Goal: Transaction & Acquisition: Purchase product/service

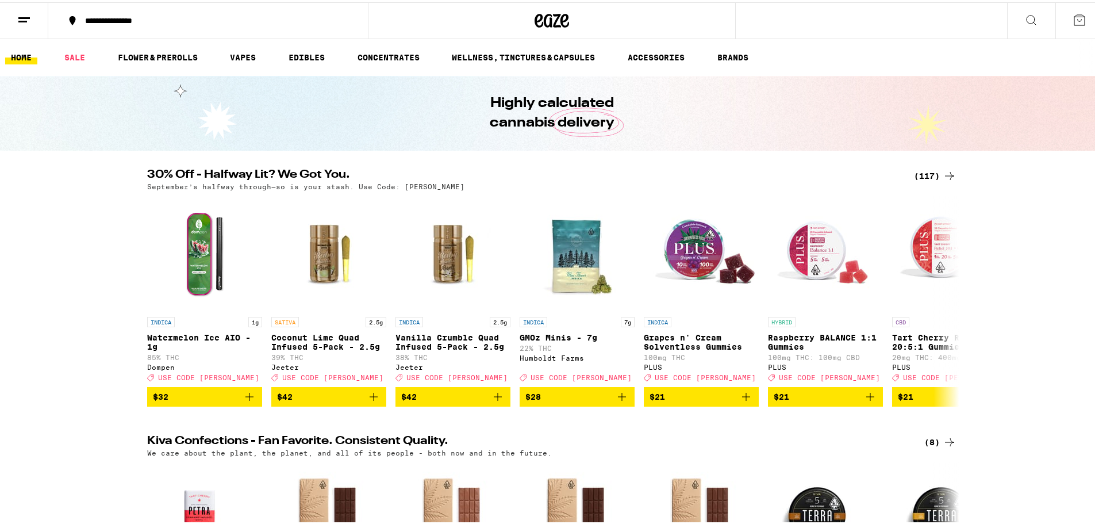
click at [945, 169] on icon at bounding box center [950, 174] width 14 height 14
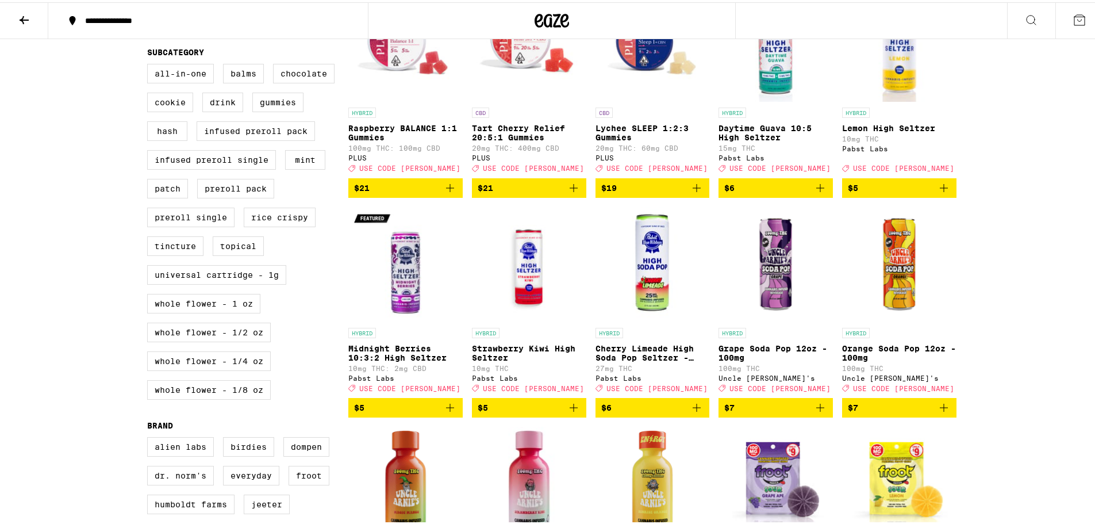
scroll to position [403, 0]
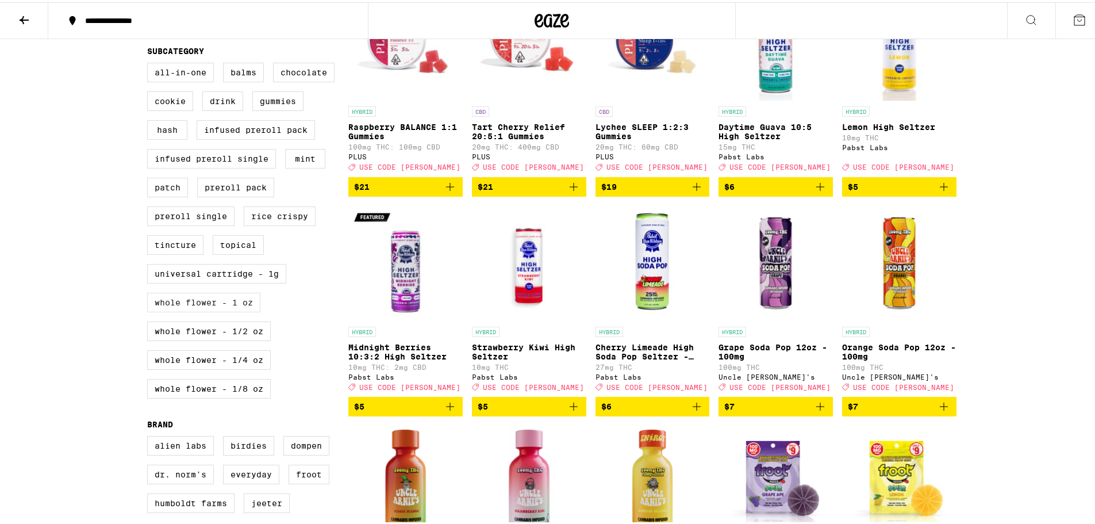
click at [185, 310] on label "Whole Flower - 1 oz" at bounding box center [203, 300] width 113 height 20
click at [150, 63] on input "Whole Flower - 1 oz" at bounding box center [150, 62] width 1 height 1
checkbox input "true"
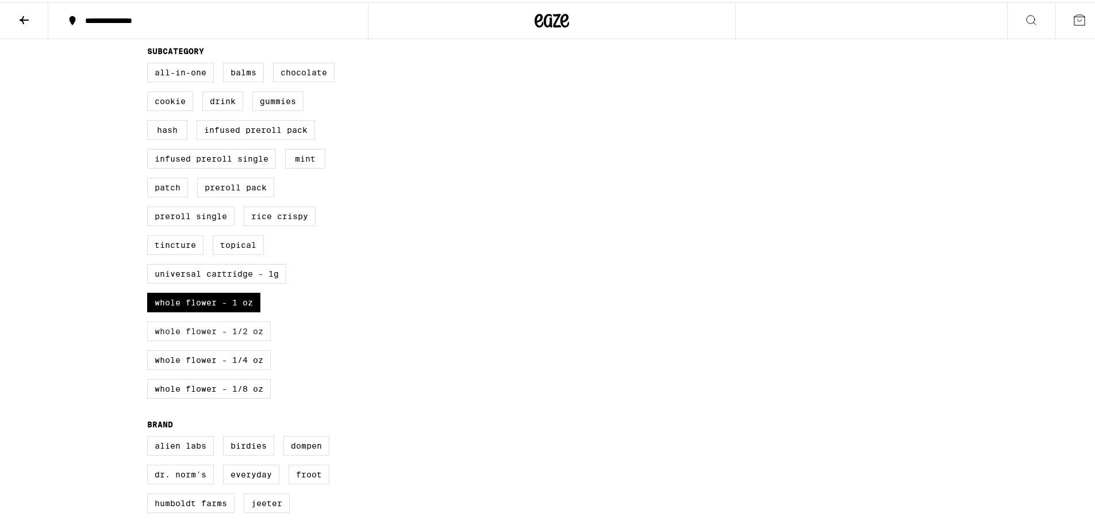
click at [167, 339] on label "Whole Flower - 1/2 oz" at bounding box center [209, 329] width 124 height 20
click at [150, 63] on input "Whole Flower - 1/2 oz" at bounding box center [150, 62] width 1 height 1
checkbox input "true"
click at [157, 367] on label "Whole Flower - 1/4 oz" at bounding box center [209, 358] width 124 height 20
click at [150, 63] on input "Whole Flower - 1/4 oz" at bounding box center [150, 62] width 1 height 1
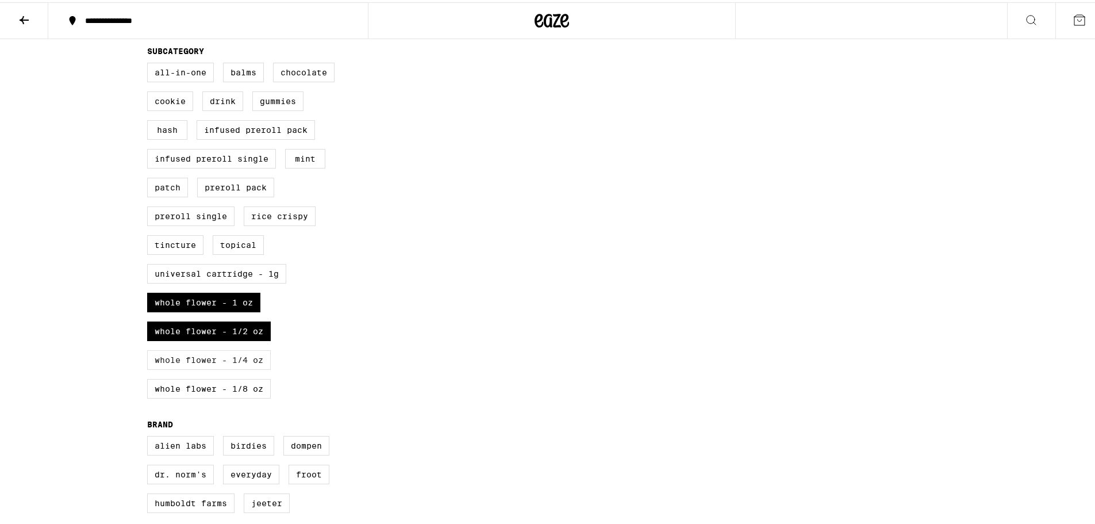
checkbox input "true"
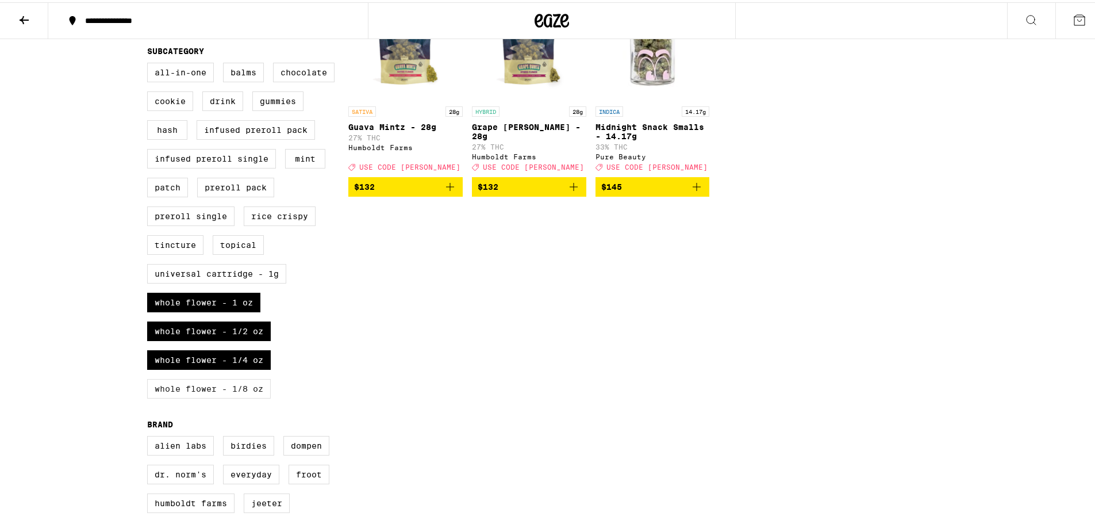
click at [154, 396] on label "Whole Flower - 1/8 oz" at bounding box center [209, 387] width 124 height 20
click at [150, 63] on input "Whole Flower - 1/8 oz" at bounding box center [150, 62] width 1 height 1
checkbox input "true"
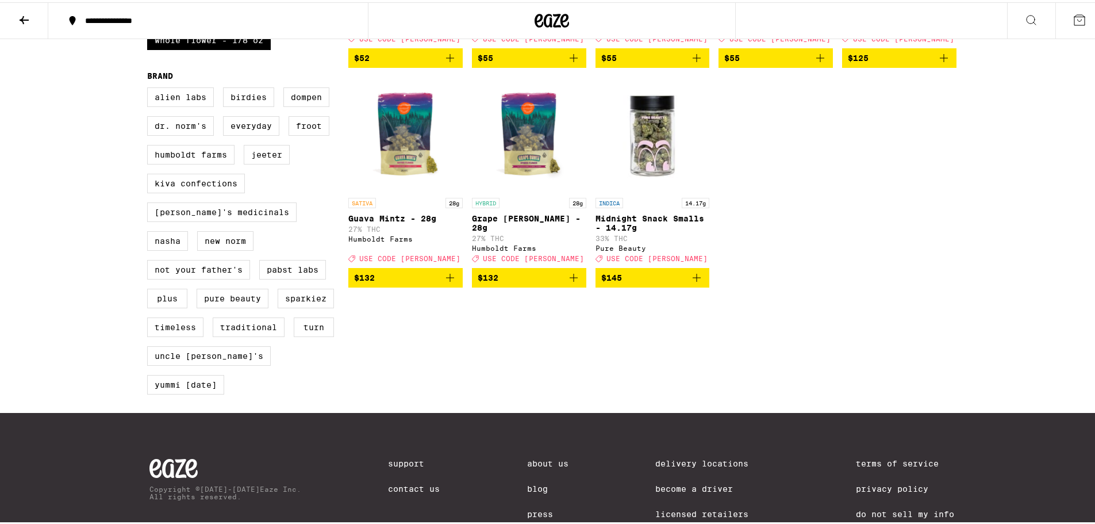
scroll to position [805, 0]
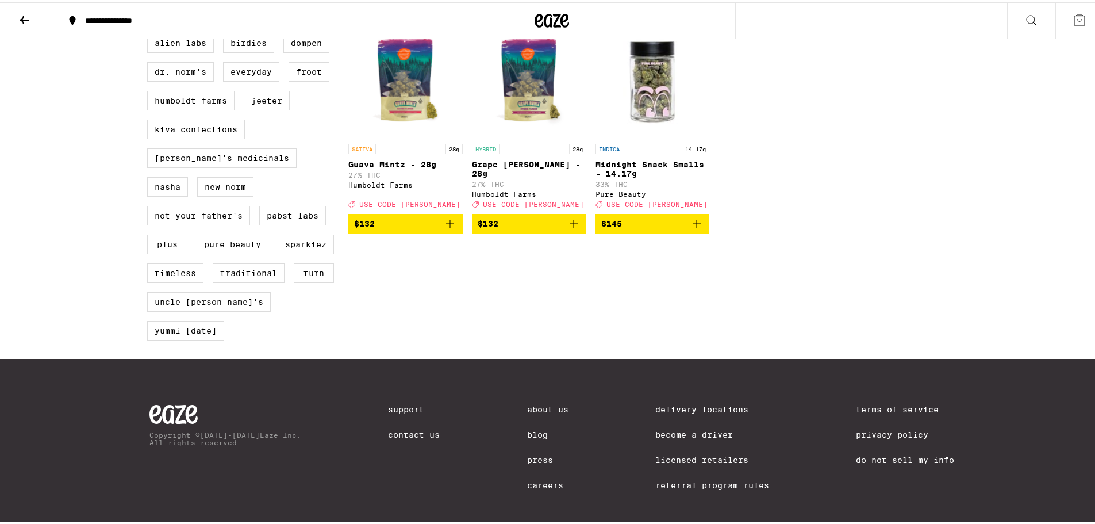
click at [567, 228] on icon "Add to bag" at bounding box center [574, 221] width 14 height 14
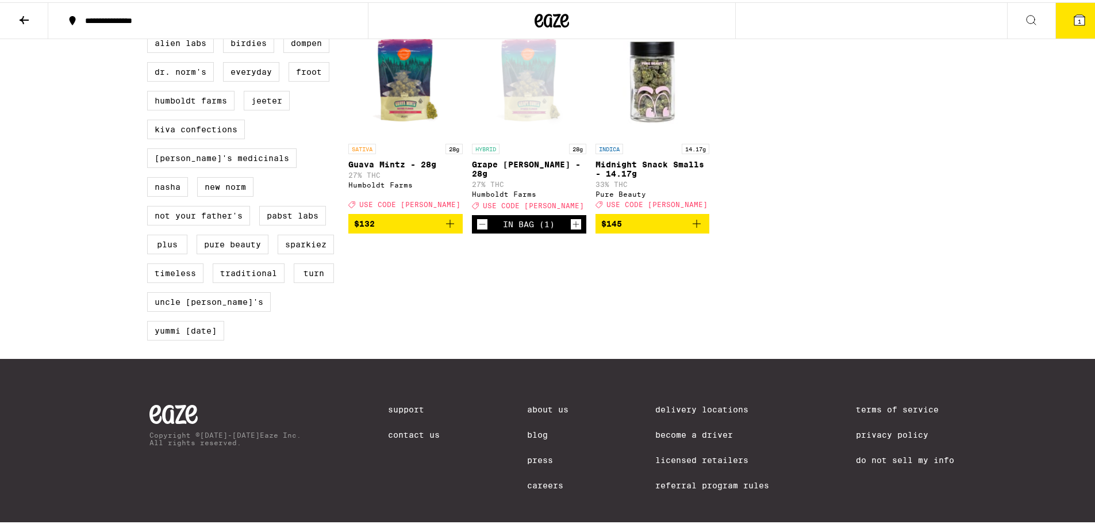
drag, startPoint x: 1067, startPoint y: 24, endPoint x: 1070, endPoint y: 29, distance: 6.2
click at [1067, 29] on button "1" at bounding box center [1080, 19] width 48 height 36
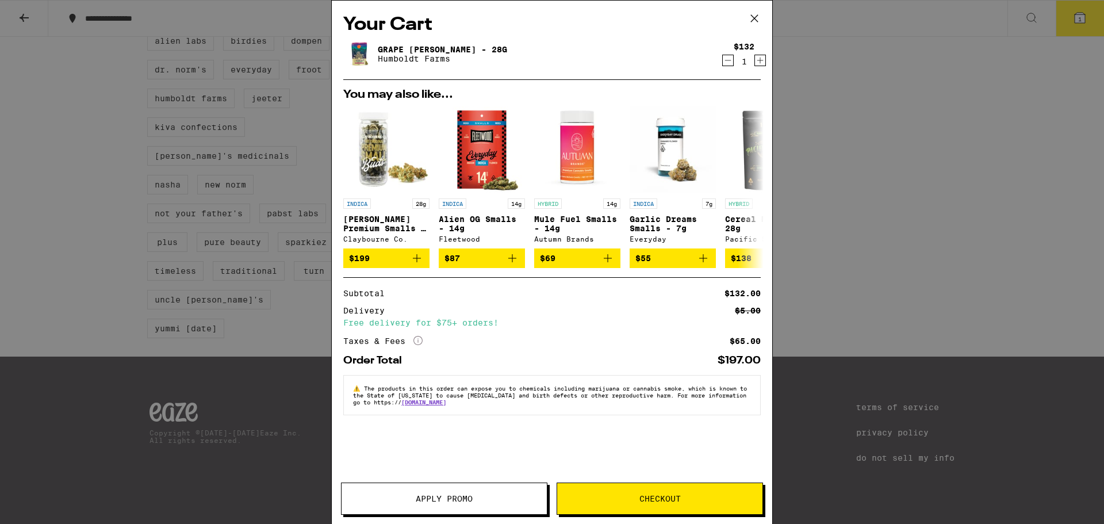
click at [440, 506] on button "Apply Promo" at bounding box center [444, 498] width 206 height 32
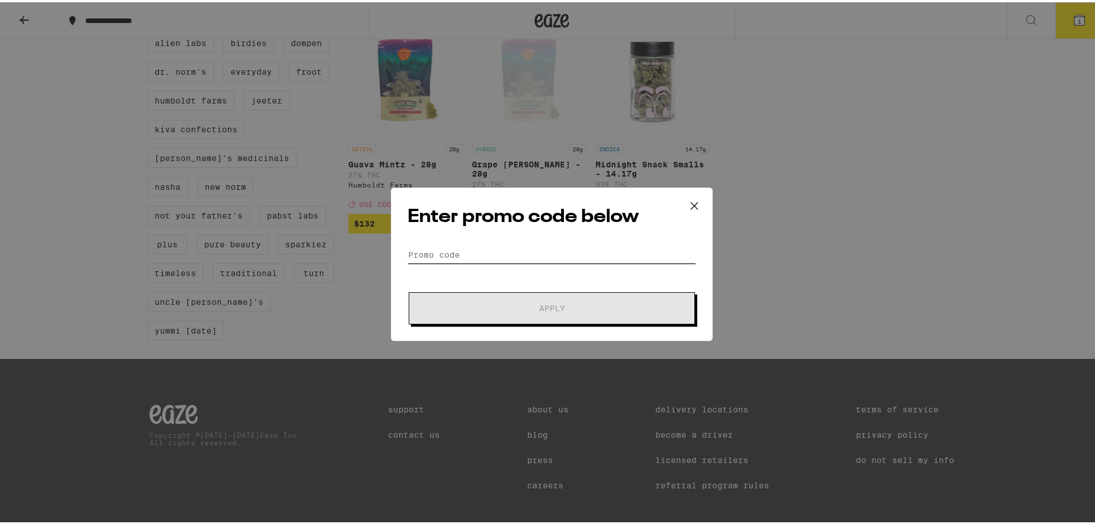
click at [503, 250] on input "Promo Code" at bounding box center [552, 252] width 289 height 17
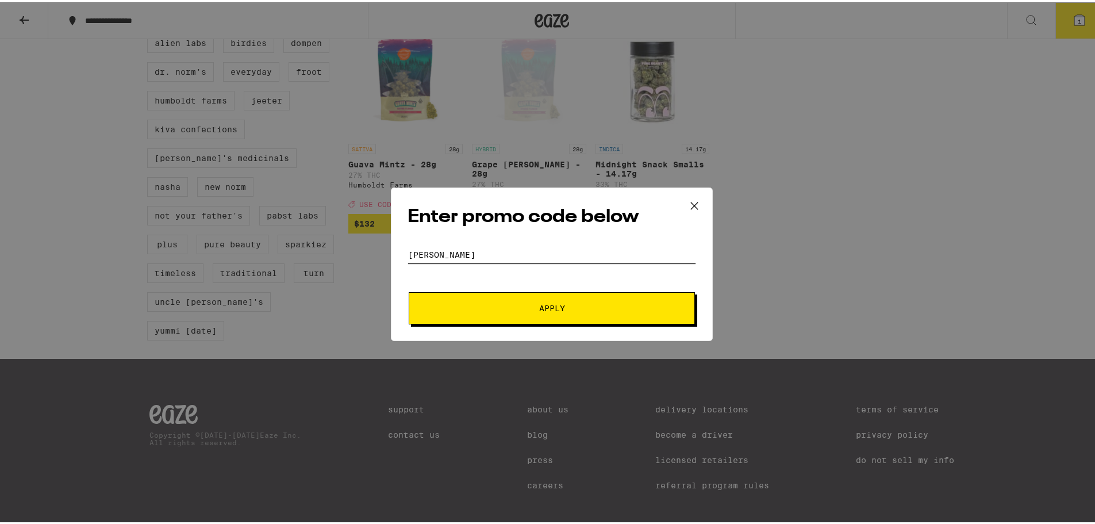
type input "[PERSON_NAME]"
click at [540, 304] on span "Apply" at bounding box center [552, 306] width 26 height 8
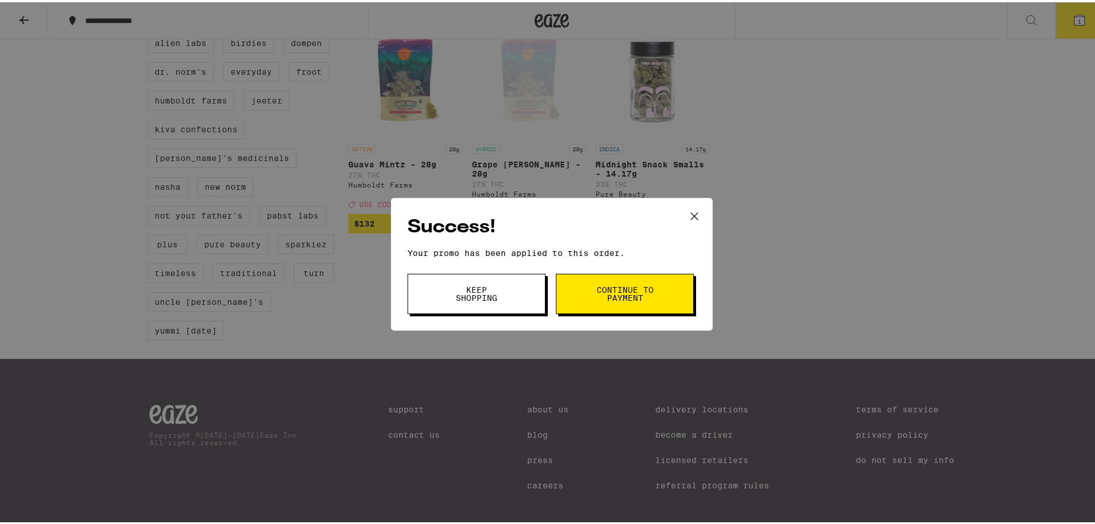
click at [620, 286] on span "Continue to payment" at bounding box center [625, 291] width 59 height 16
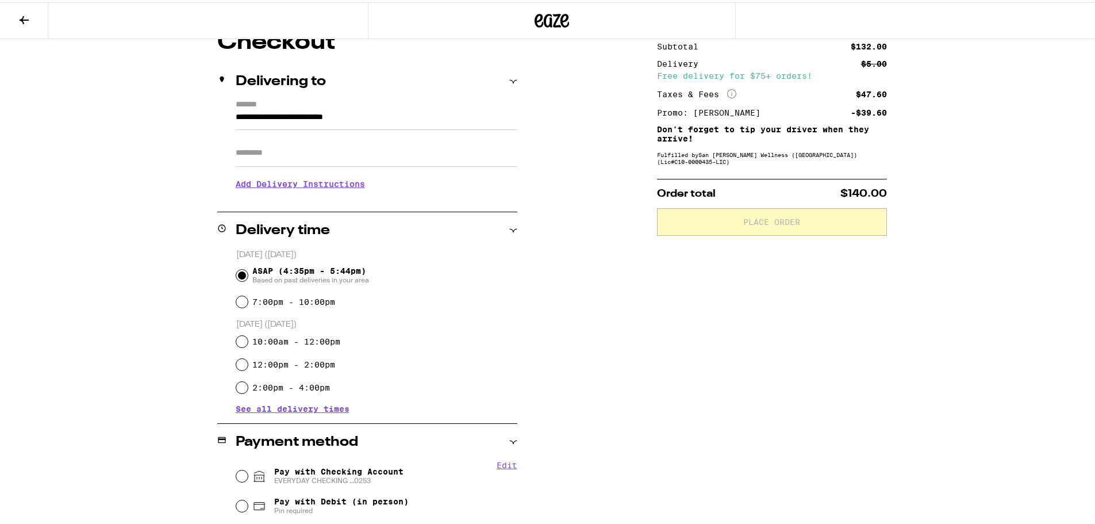
scroll to position [115, 0]
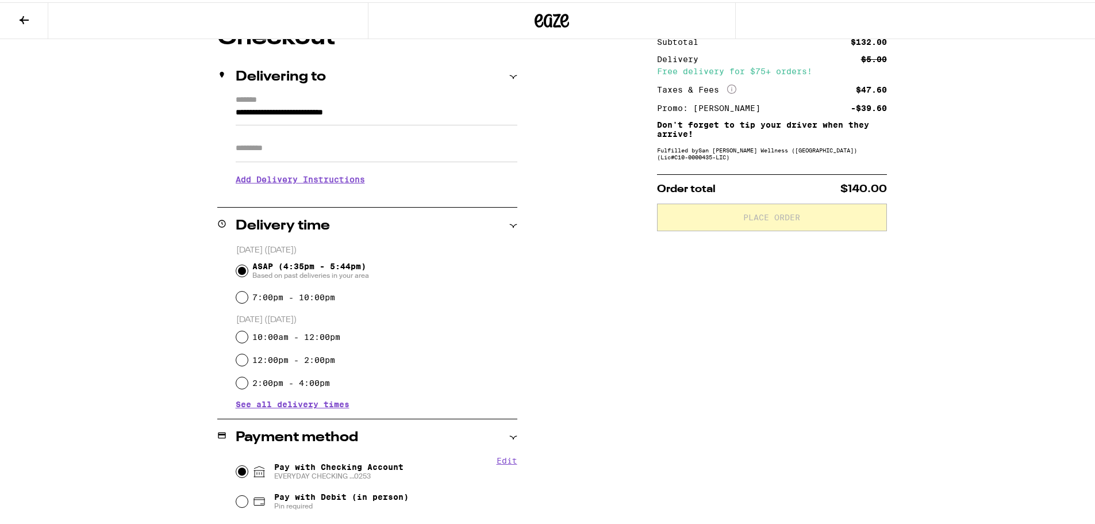
click at [237, 471] on input "Pay with Checking Account EVERYDAY CHECKING ...0253" at bounding box center [242, 469] width 12 height 12
radio input "true"
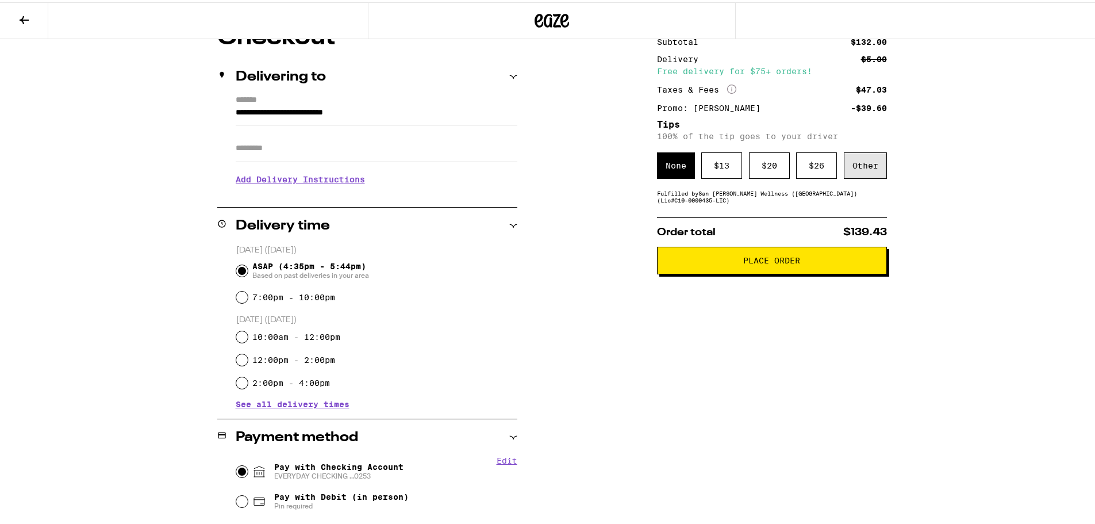
click at [857, 162] on div "Other" at bounding box center [865, 163] width 43 height 26
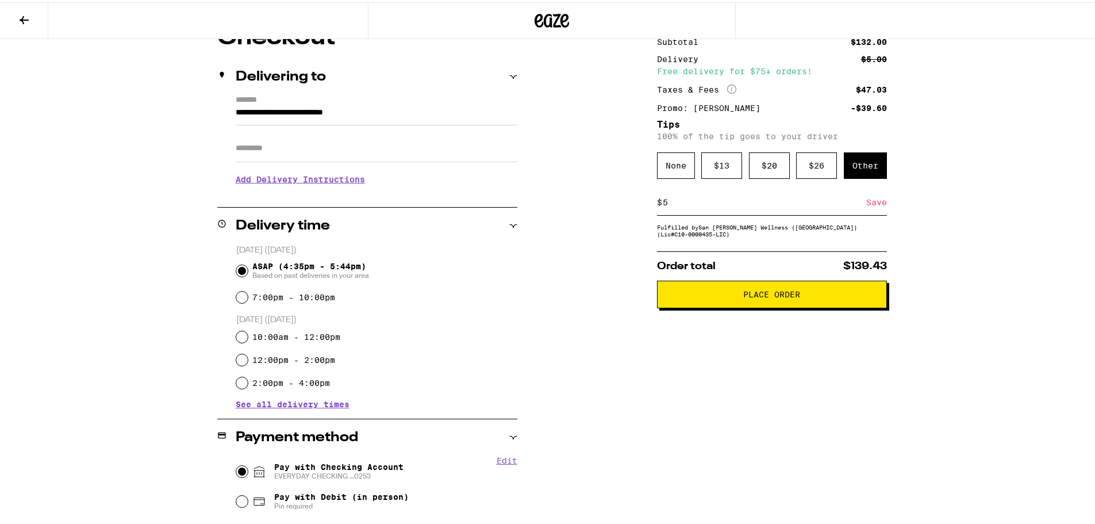
type input "5"
click at [871, 200] on div "Save" at bounding box center [877, 199] width 21 height 25
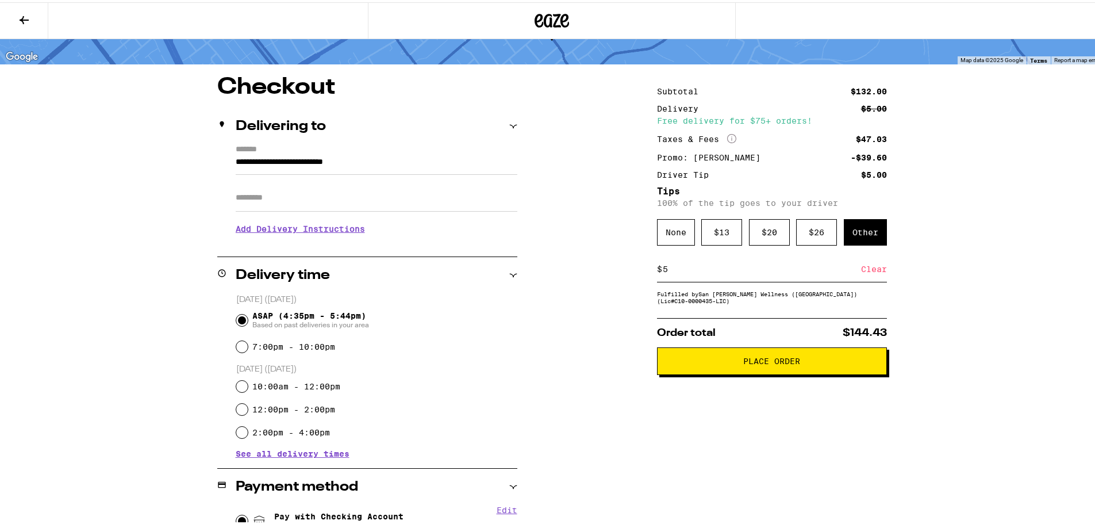
scroll to position [28, 0]
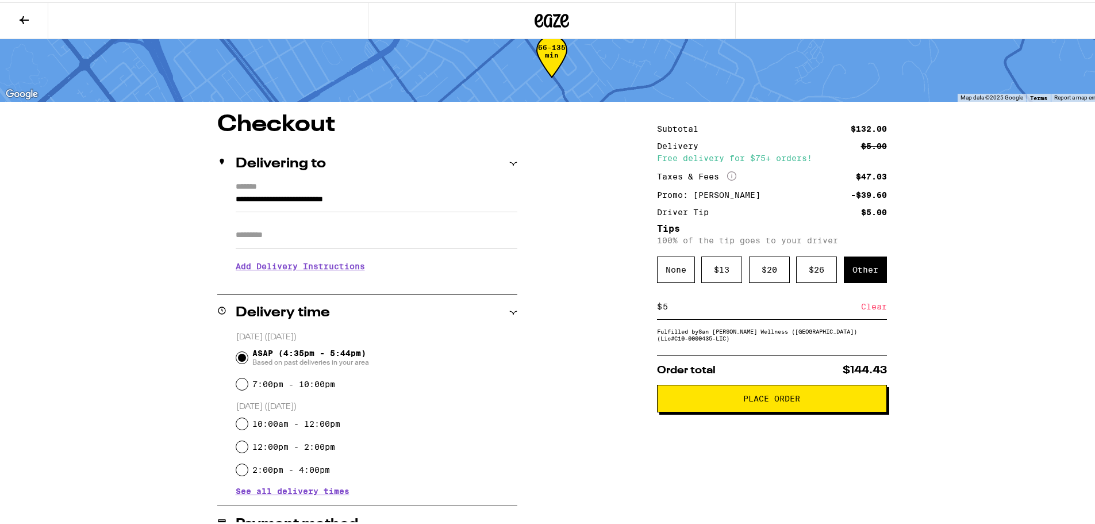
click at [756, 400] on span "Place Order" at bounding box center [772, 396] width 57 height 8
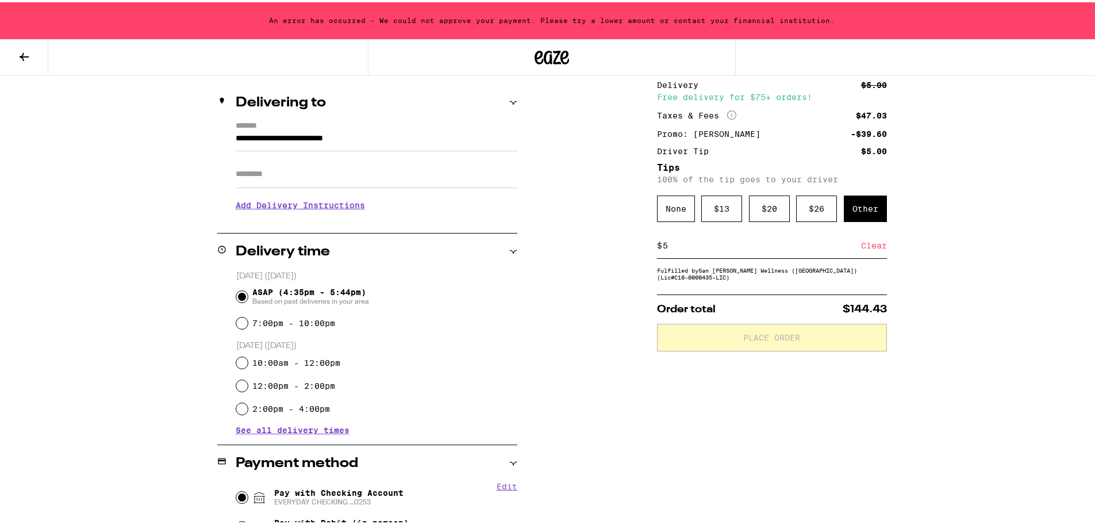
scroll to position [237, 0]
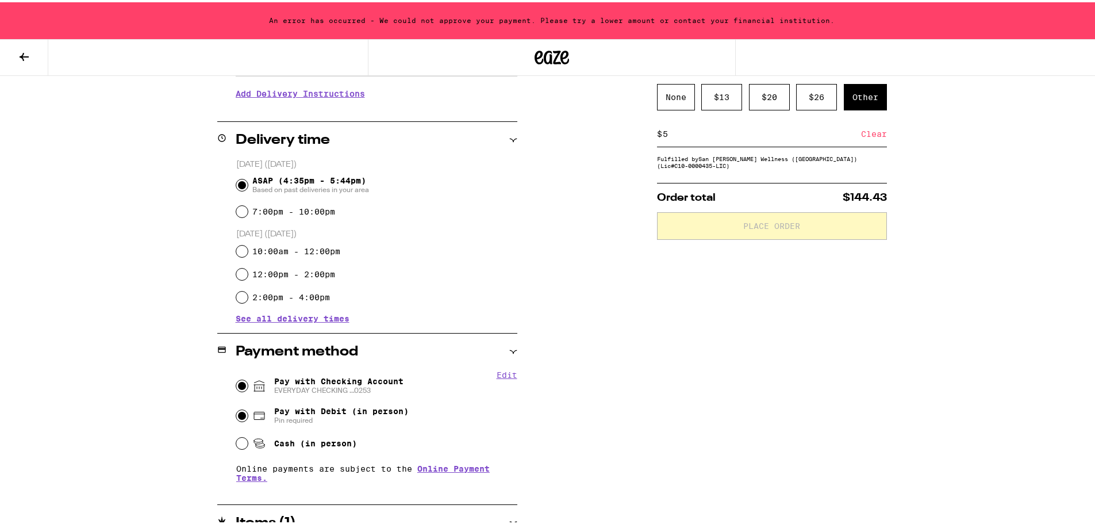
click at [237, 415] on input "Pay with Debit (in person) Pin required" at bounding box center [242, 414] width 12 height 12
radio input "true"
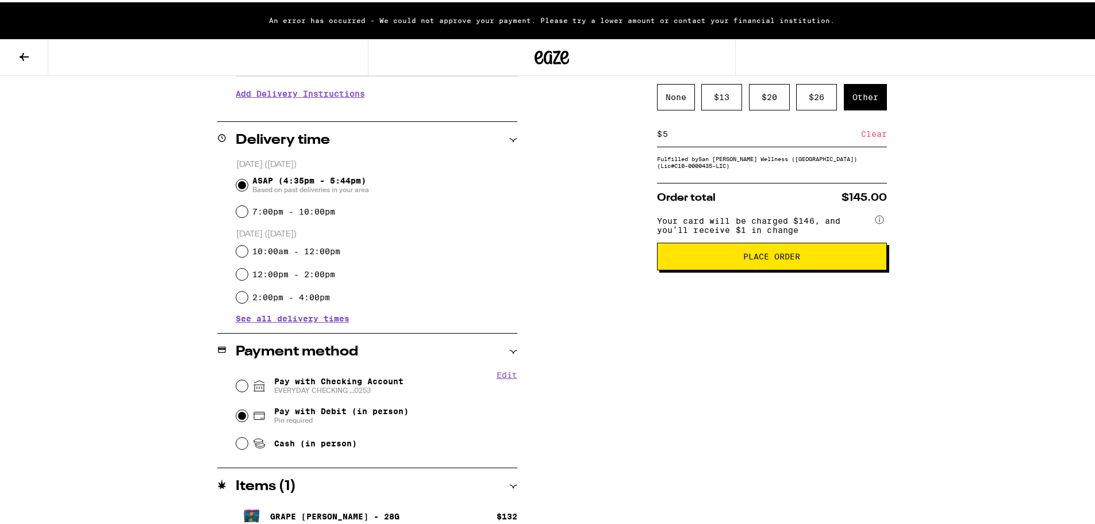
click at [765, 258] on span "Place Order" at bounding box center [772, 254] width 57 height 8
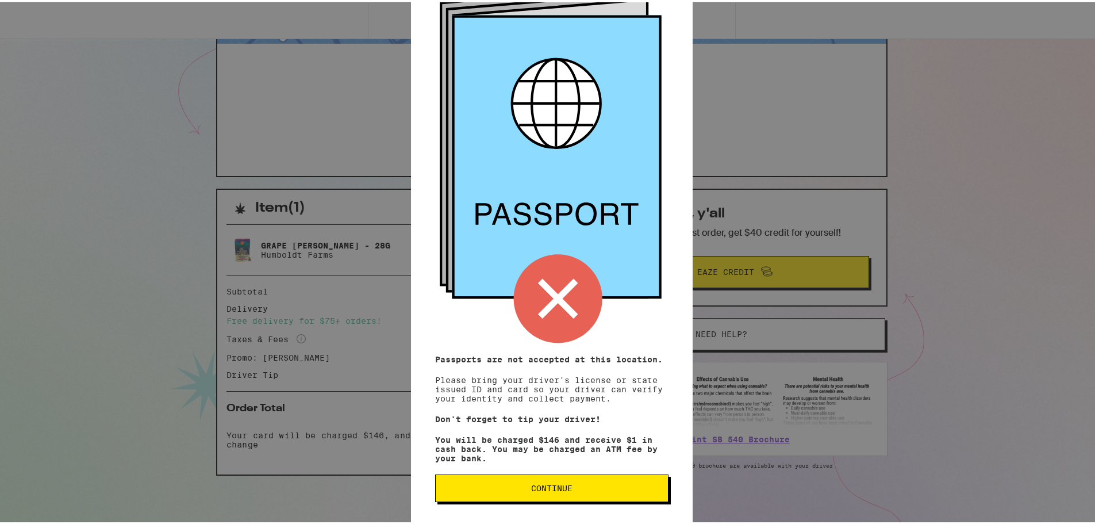
scroll to position [105, 0]
click at [540, 487] on span "Continue" at bounding box center [551, 486] width 41 height 8
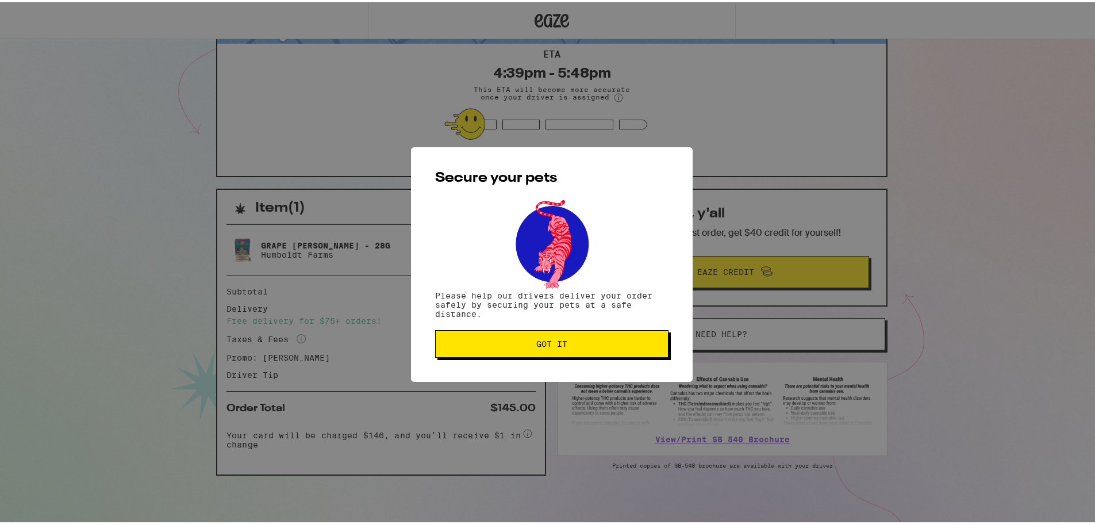
click at [539, 340] on span "Got it" at bounding box center [552, 342] width 31 height 8
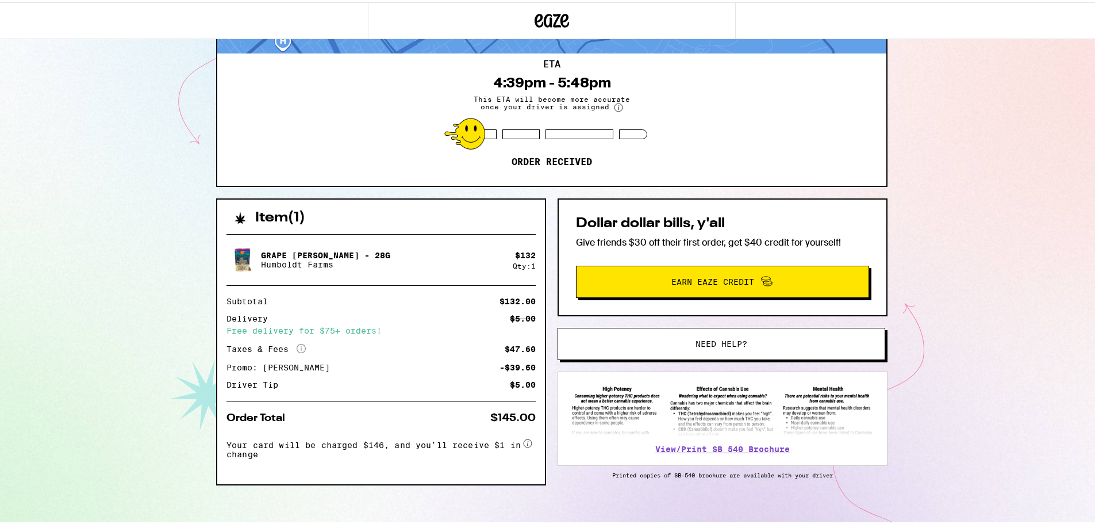
scroll to position [105, 0]
